Goal: Navigation & Orientation: Find specific page/section

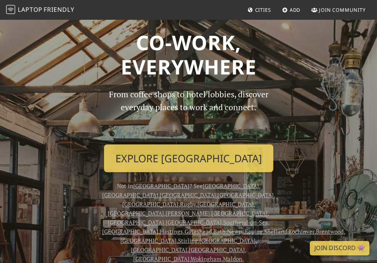
scroll to position [13, 0]
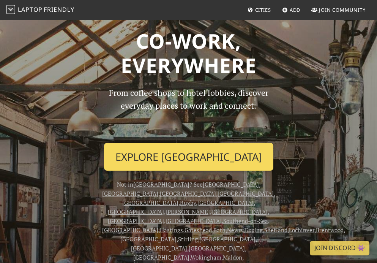
click at [185, 154] on link "Explore Edinburgh" at bounding box center [188, 157] width 169 height 28
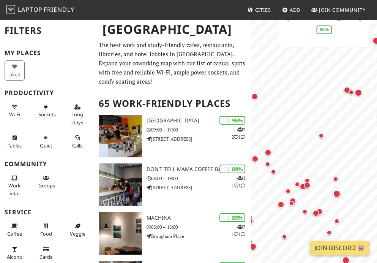
click at [319, 134] on div "Map marker" at bounding box center [320, 135] width 5 height 5
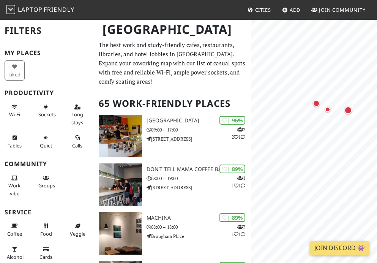
click at [328, 111] on div "Map marker" at bounding box center [327, 109] width 5 height 5
click at [345, 110] on div "Map marker" at bounding box center [348, 110] width 8 height 8
click at [312, 101] on div "Map marker" at bounding box center [316, 103] width 15 height 15
click at [314, 102] on div "Map marker" at bounding box center [316, 103] width 7 height 7
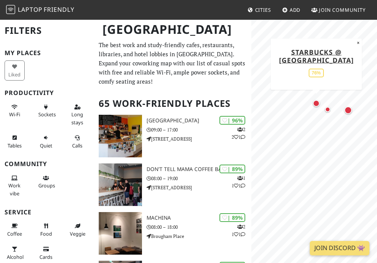
click at [320, 77] on div "76%" at bounding box center [316, 72] width 15 height 9
click at [329, 56] on link "Starbucks @ [GEOGRAPHIC_DATA]" at bounding box center [316, 55] width 75 height 17
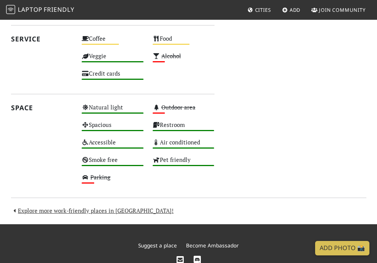
scroll to position [535, 0]
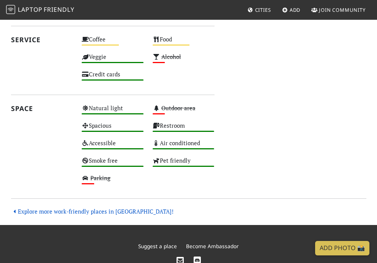
click at [123, 207] on link "Explore more work-friendly places in Edinburgh!" at bounding box center [92, 211] width 163 height 8
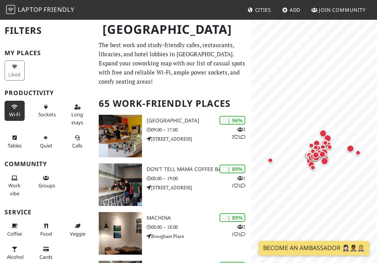
click at [16, 115] on span "Wi-Fi" at bounding box center [14, 114] width 11 height 7
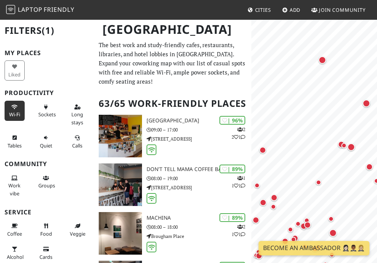
click at [364, 102] on div "Map marker" at bounding box center [367, 103] width 8 height 8
click at [337, 93] on link "Cafe Praline." at bounding box center [322, 91] width 54 height 9
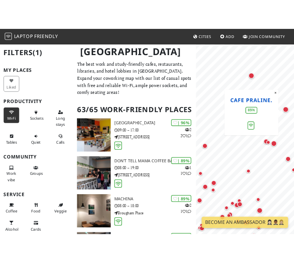
scroll to position [32, 0]
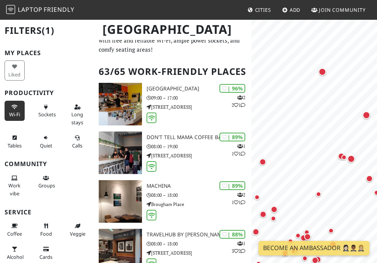
click at [319, 196] on div "Map marker" at bounding box center [318, 193] width 5 height 5
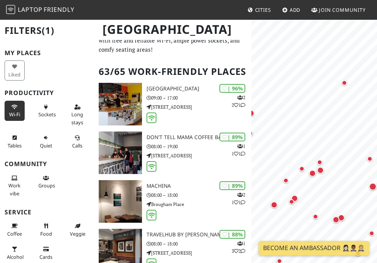
click at [318, 163] on div "Map marker" at bounding box center [319, 161] width 5 height 5
click at [320, 170] on div "Map marker" at bounding box center [320, 170] width 7 height 7
click at [309, 173] on div "Map marker" at bounding box center [306, 173] width 15 height 15
click at [300, 167] on div "Map marker" at bounding box center [301, 168] width 5 height 5
click at [293, 197] on div "Map marker" at bounding box center [294, 198] width 7 height 7
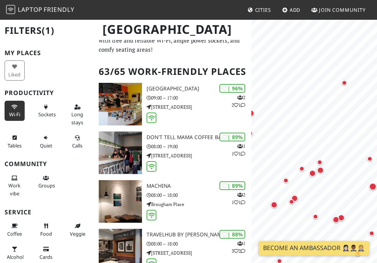
click at [290, 201] on div "Map marker" at bounding box center [291, 201] width 5 height 5
click at [289, 202] on div "Map marker" at bounding box center [291, 201] width 5 height 5
click at [334, 140] on button "×" at bounding box center [337, 139] width 7 height 8
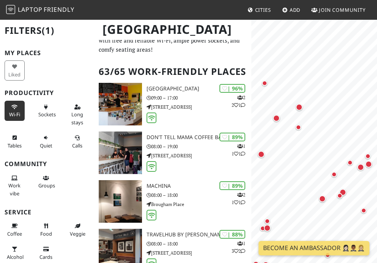
click at [297, 109] on div "Map marker" at bounding box center [299, 107] width 7 height 7
click at [300, 131] on div "Map marker" at bounding box center [303, 132] width 15 height 15
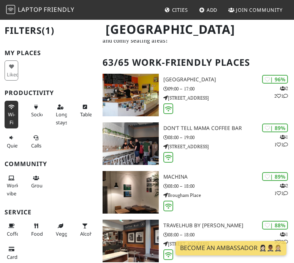
scroll to position [0, 0]
